Goal: Information Seeking & Learning: Learn about a topic

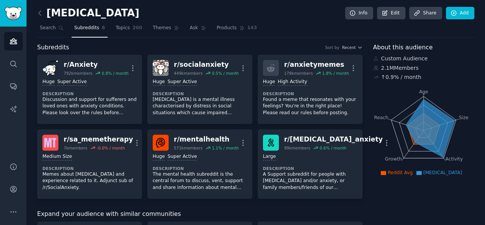
drag, startPoint x: 409, startPoint y: 126, endPoint x: 380, endPoint y: 129, distance: 29.3
click at [397, 127] on icon "Age Size Activity Growth Reach" at bounding box center [423, 131] width 101 height 96
click at [426, 172] on li "[MEDICAL_DATA]" at bounding box center [439, 172] width 45 height 7
drag, startPoint x: 433, startPoint y: 172, endPoint x: 412, endPoint y: 170, distance: 21.3
click at [431, 172] on span "[MEDICAL_DATA]" at bounding box center [442, 172] width 39 height 5
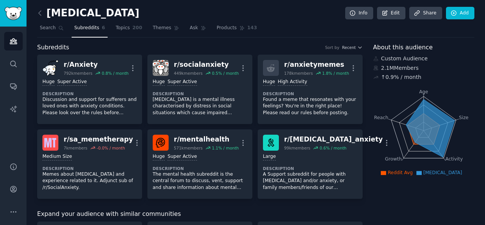
click at [413, 176] on li "Reddit Avg" at bounding box center [397, 172] width 32 height 7
click at [395, 172] on span "Reddit Avg" at bounding box center [400, 172] width 25 height 5
drag, startPoint x: 423, startPoint y: 96, endPoint x: 418, endPoint y: 116, distance: 21.2
click at [418, 116] on icon "Age Size Activity Growth Reach" at bounding box center [423, 131] width 101 height 96
click at [395, 104] on icon "Age Size Activity Growth Reach" at bounding box center [423, 131] width 101 height 96
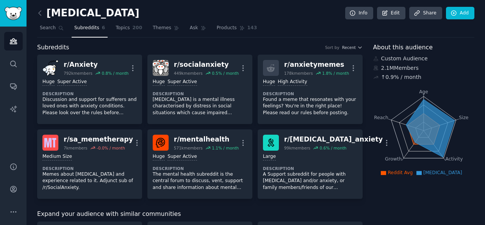
click at [408, 126] on icon at bounding box center [430, 128] width 49 height 58
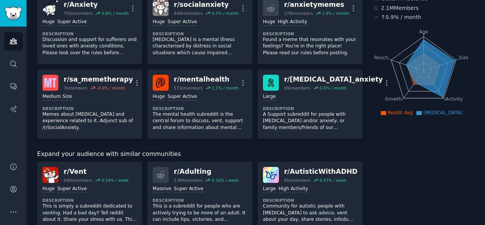
scroll to position [58, 0]
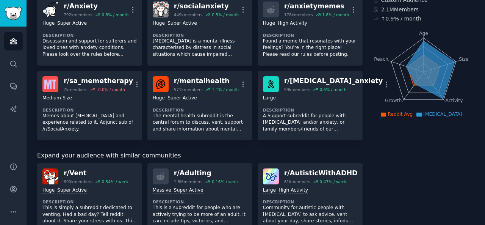
click at [378, 61] on icon "Age Size Activity Growth Reach" at bounding box center [423, 72] width 101 height 96
drag, startPoint x: 423, startPoint y: 43, endPoint x: 406, endPoint y: 64, distance: 26.8
click at [411, 64] on icon at bounding box center [430, 70] width 49 height 58
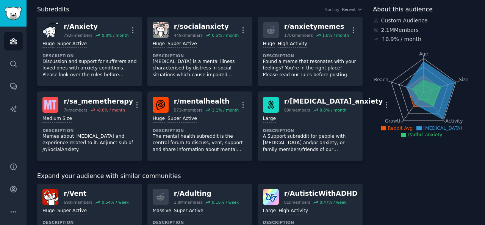
scroll to position [0, 0]
